Goal: Navigation & Orientation: Find specific page/section

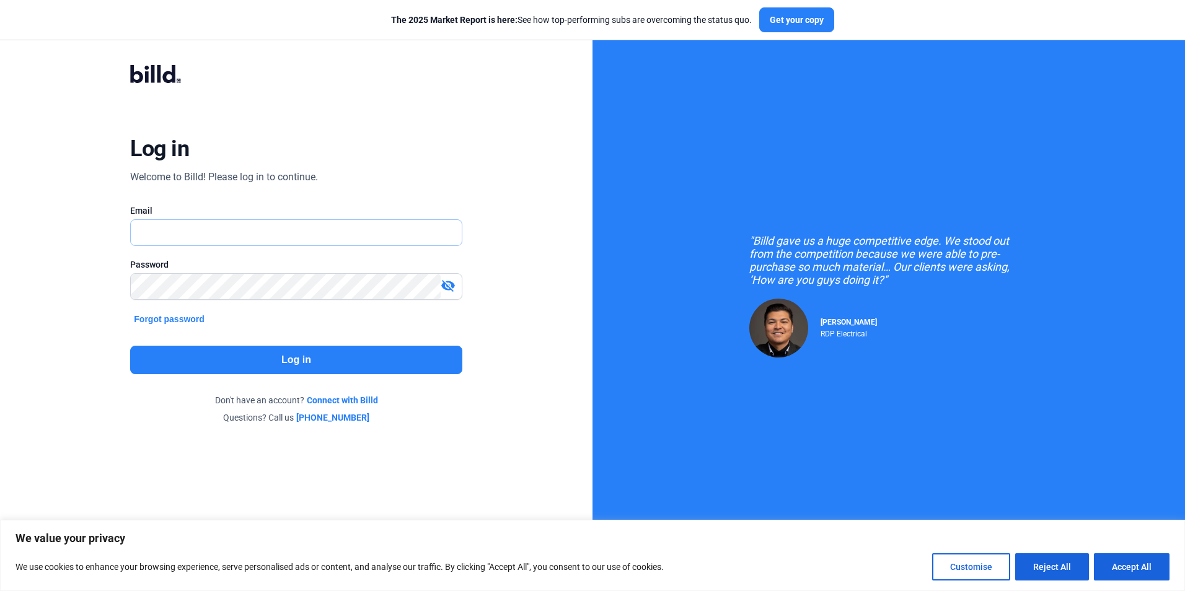
type input "[PERSON_NAME][EMAIL_ADDRESS][DOMAIN_NAME]"
click at [341, 360] on button "Log in" at bounding box center [296, 360] width 332 height 29
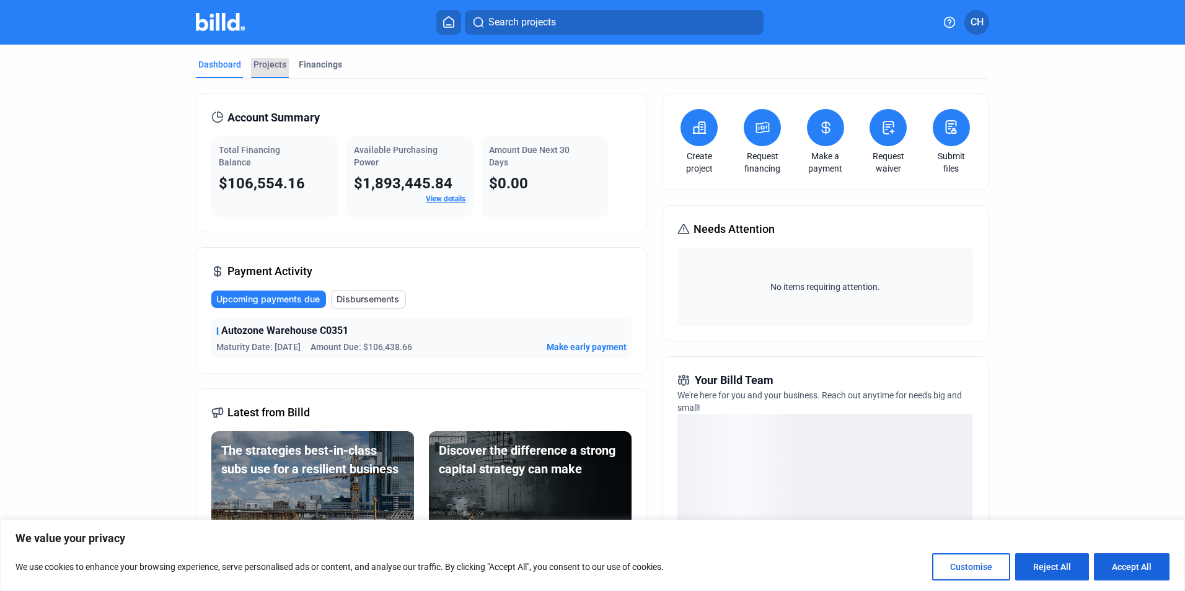
click at [259, 64] on div "Projects" at bounding box center [269, 64] width 33 height 12
